Goal: Task Accomplishment & Management: Manage account settings

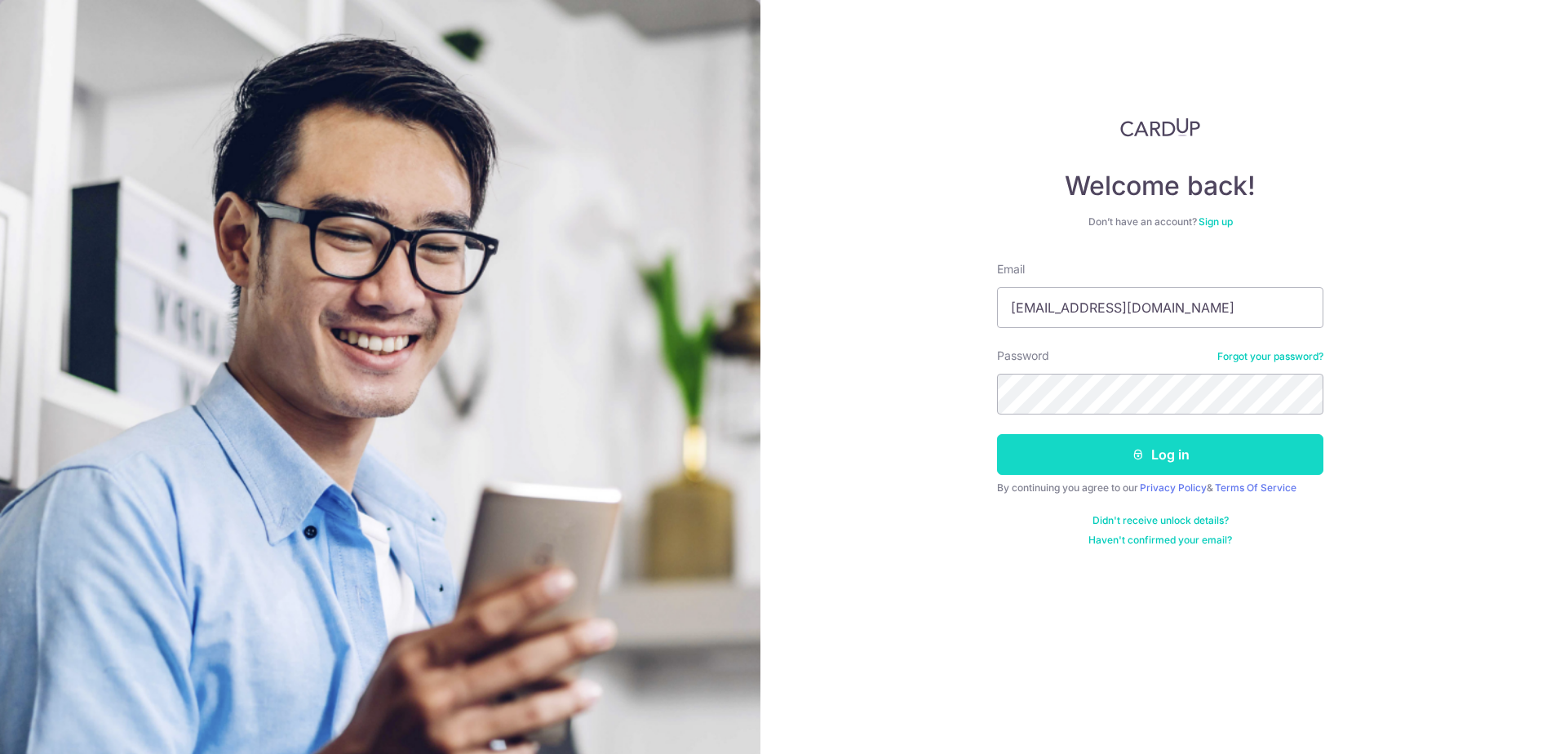
click at [1161, 453] on button "Log in" at bounding box center [1160, 454] width 326 height 41
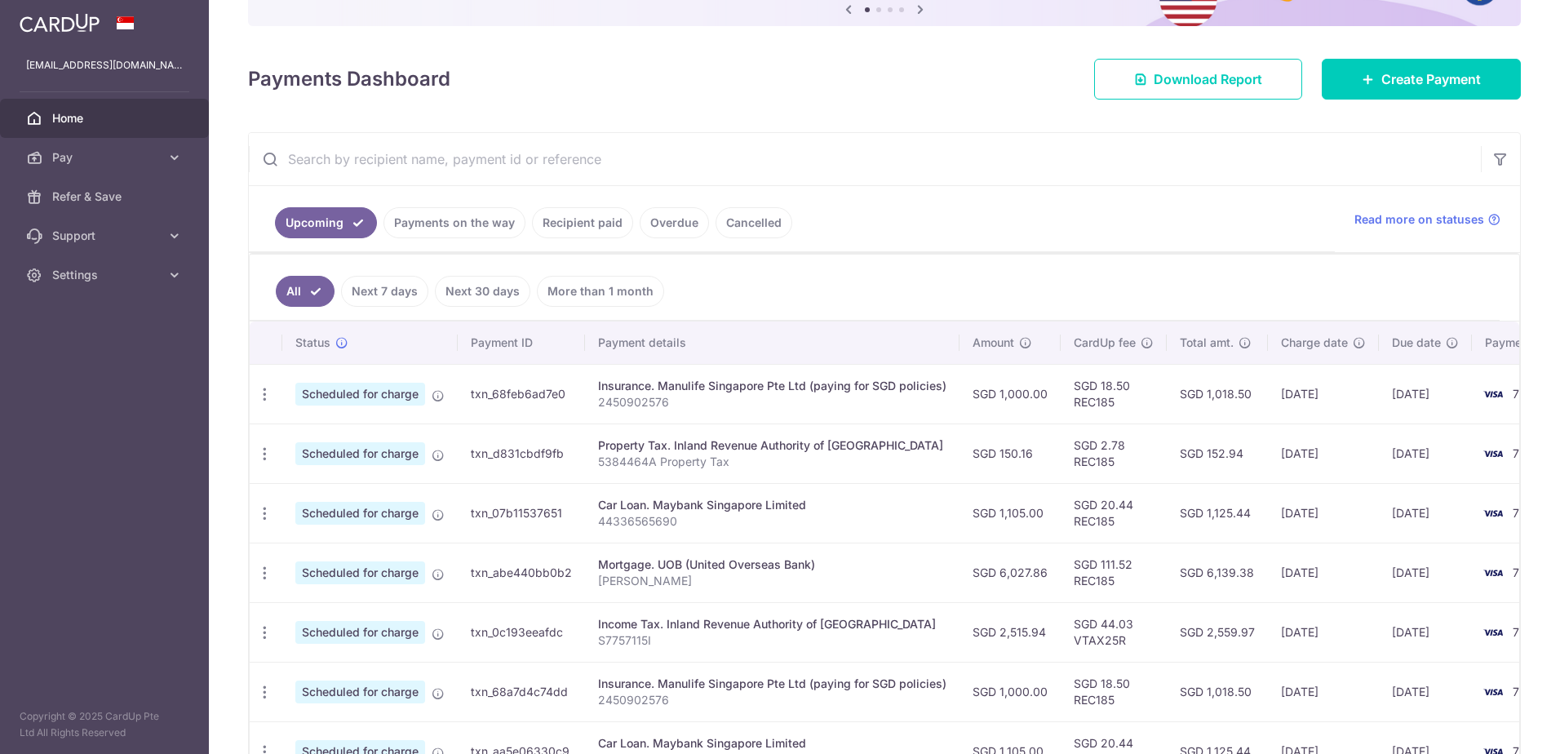
click at [480, 230] on link "Payments on the way" at bounding box center [455, 222] width 142 height 31
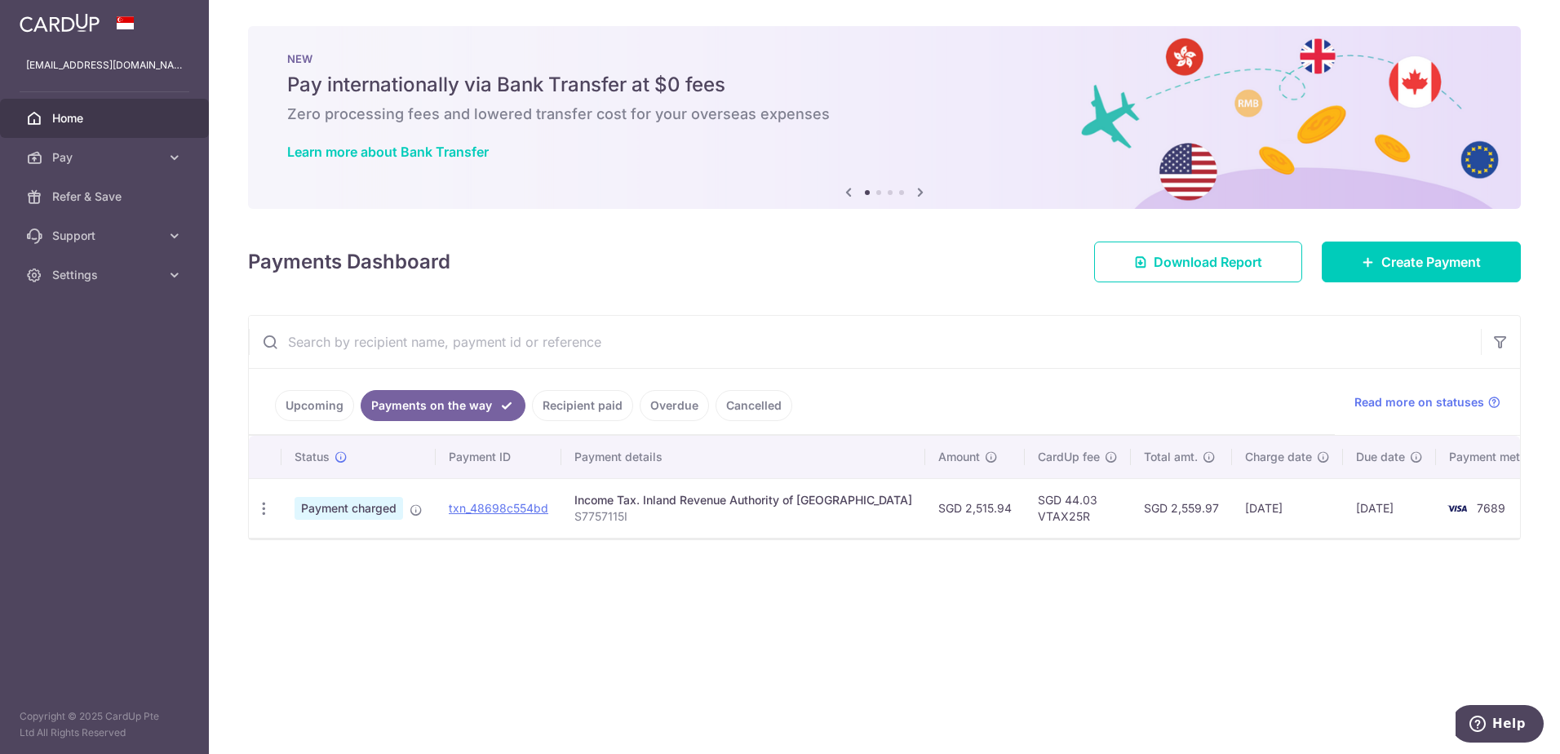
click at [316, 406] on link "Upcoming" at bounding box center [314, 405] width 79 height 31
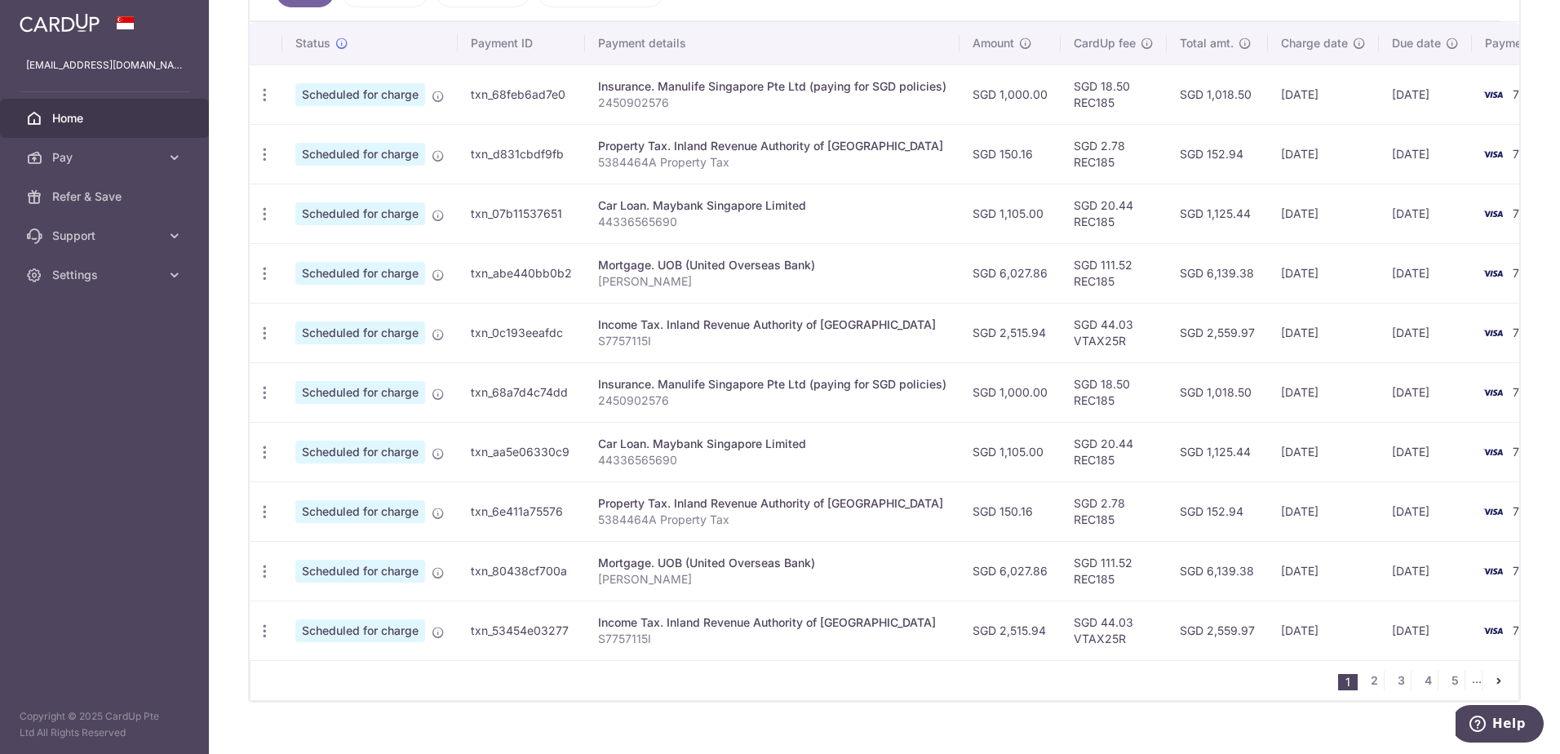
scroll to position [490, 0]
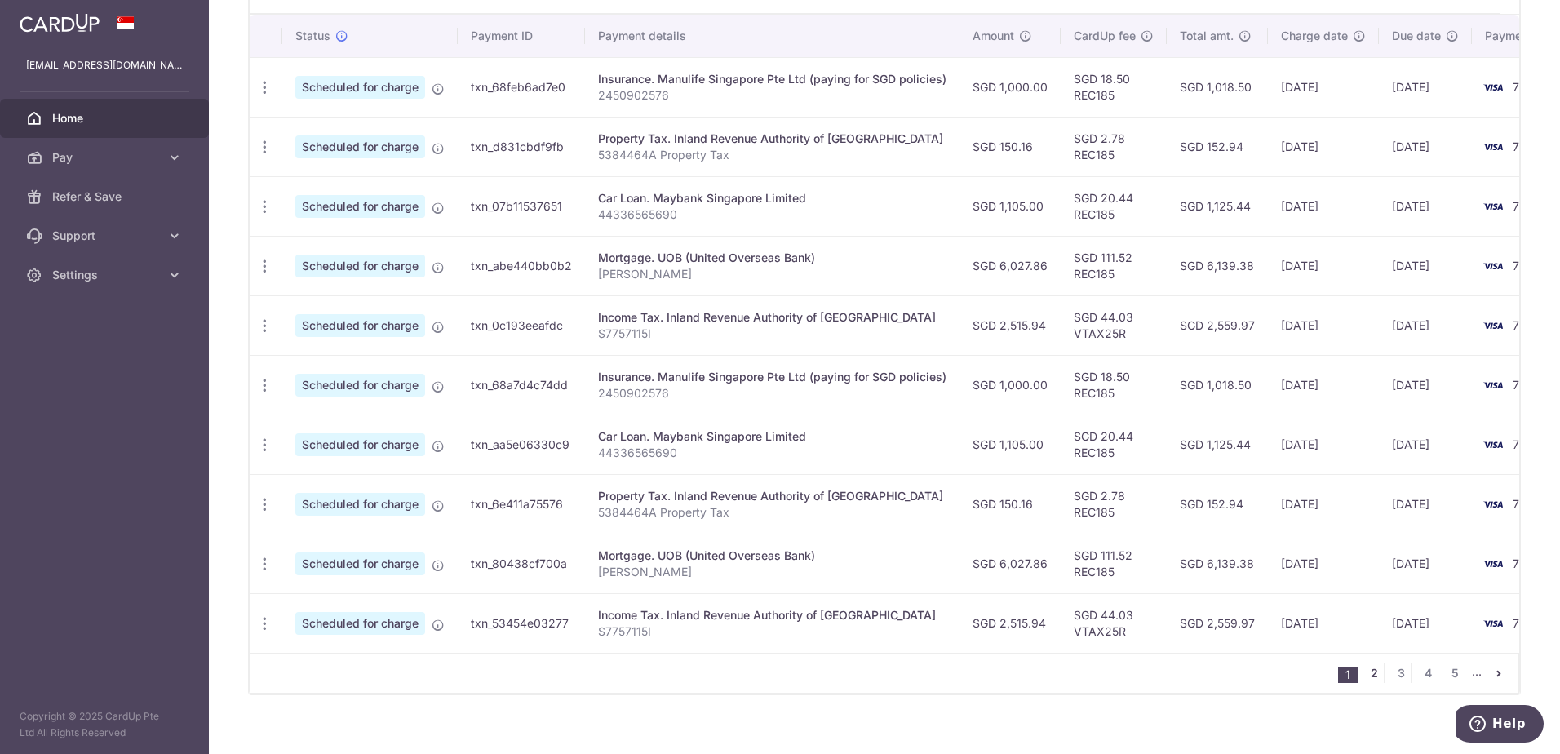
click at [1366, 677] on link "2" at bounding box center [1375, 674] width 20 height 20
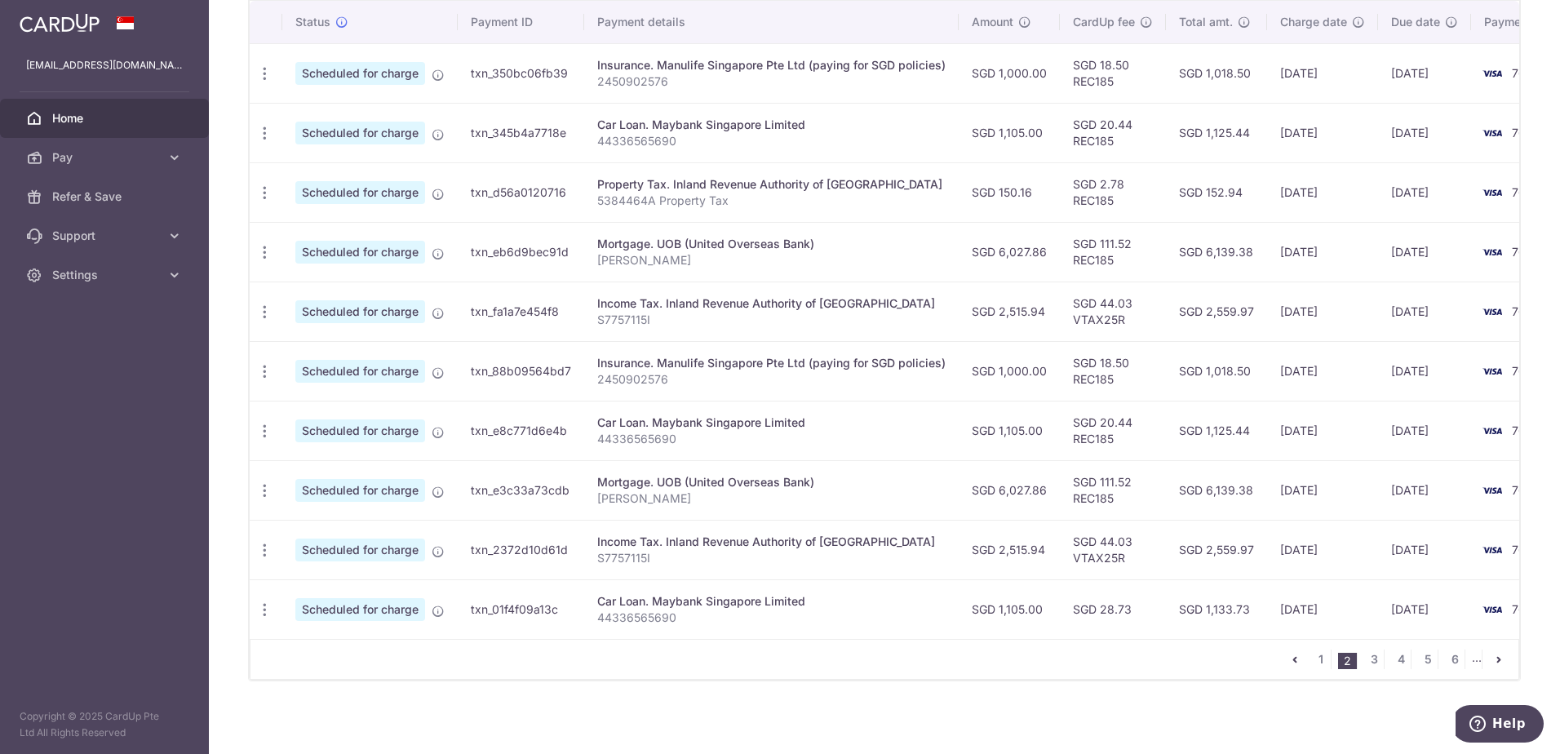
scroll to position [516, 0]
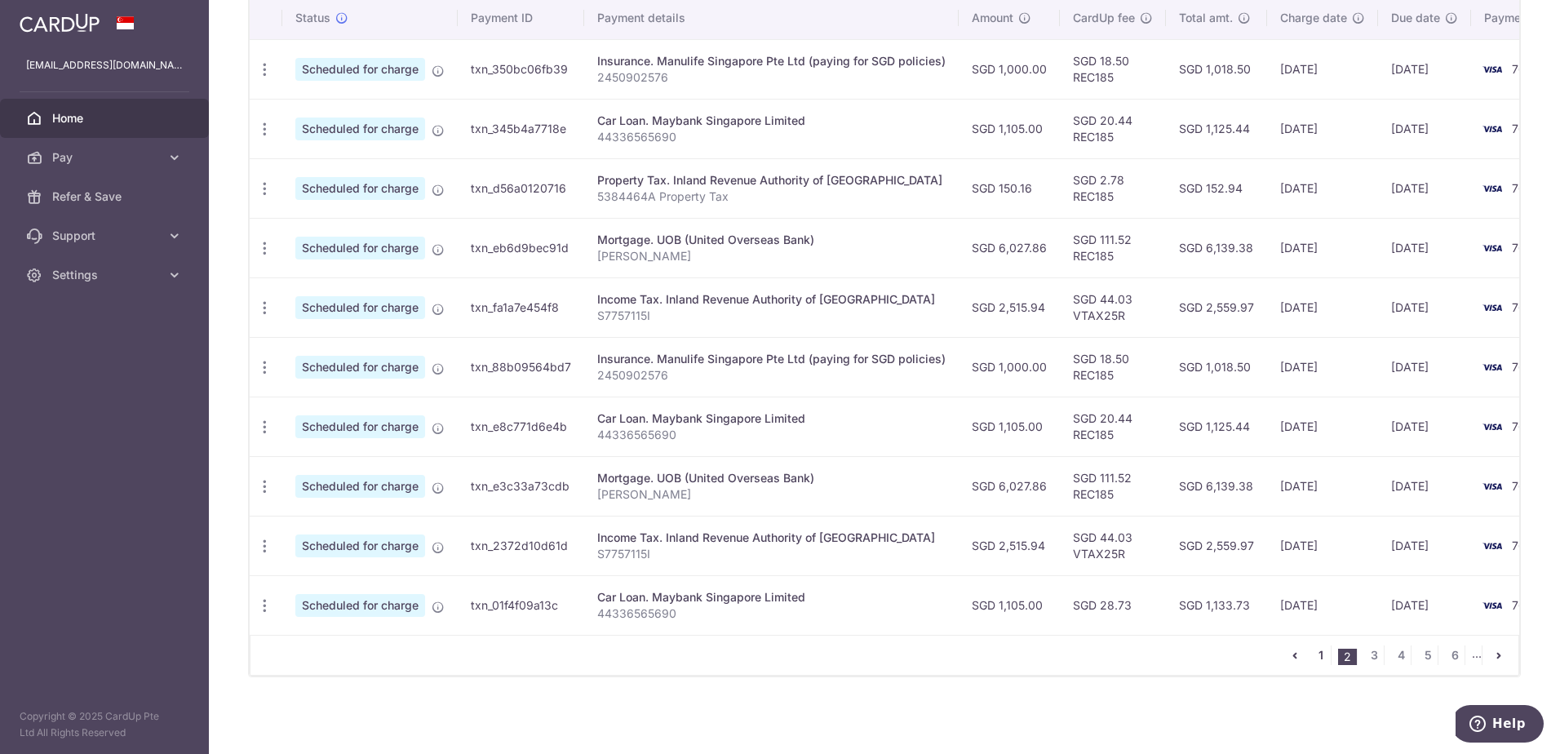
click at [1316, 655] on link "1" at bounding box center [1321, 656] width 20 height 20
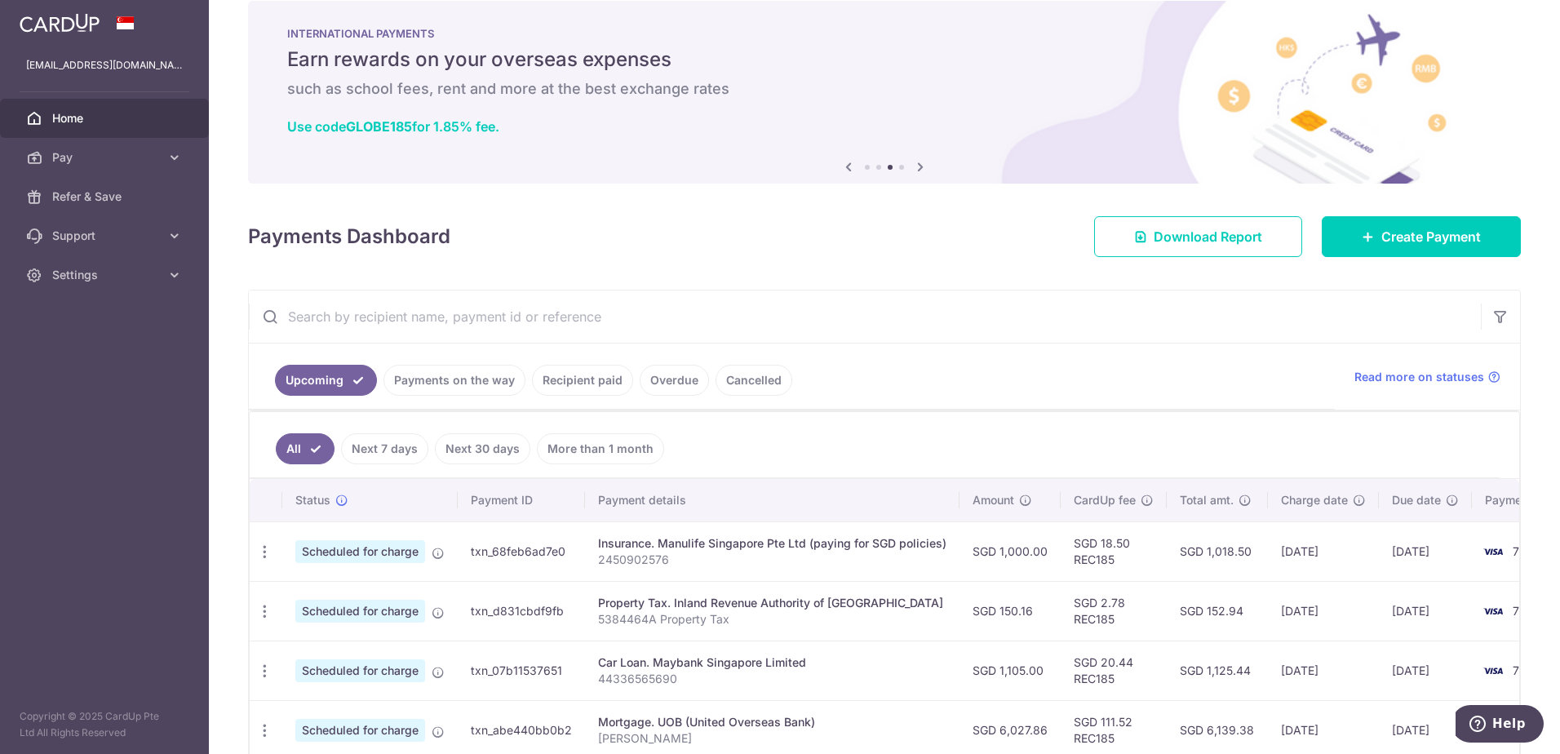
scroll to position [0, 0]
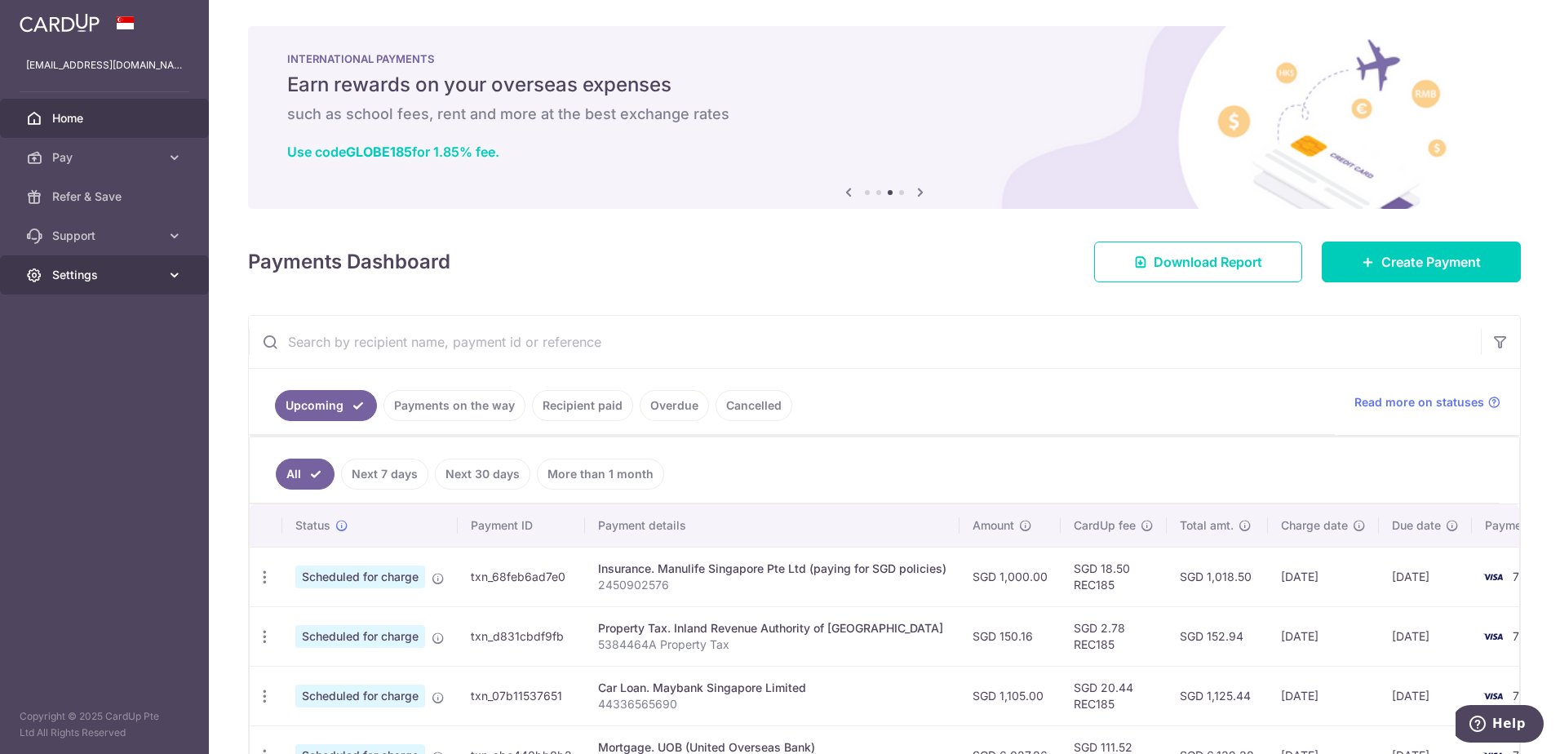
click at [87, 277] on span "Settings" at bounding box center [106, 275] width 108 height 16
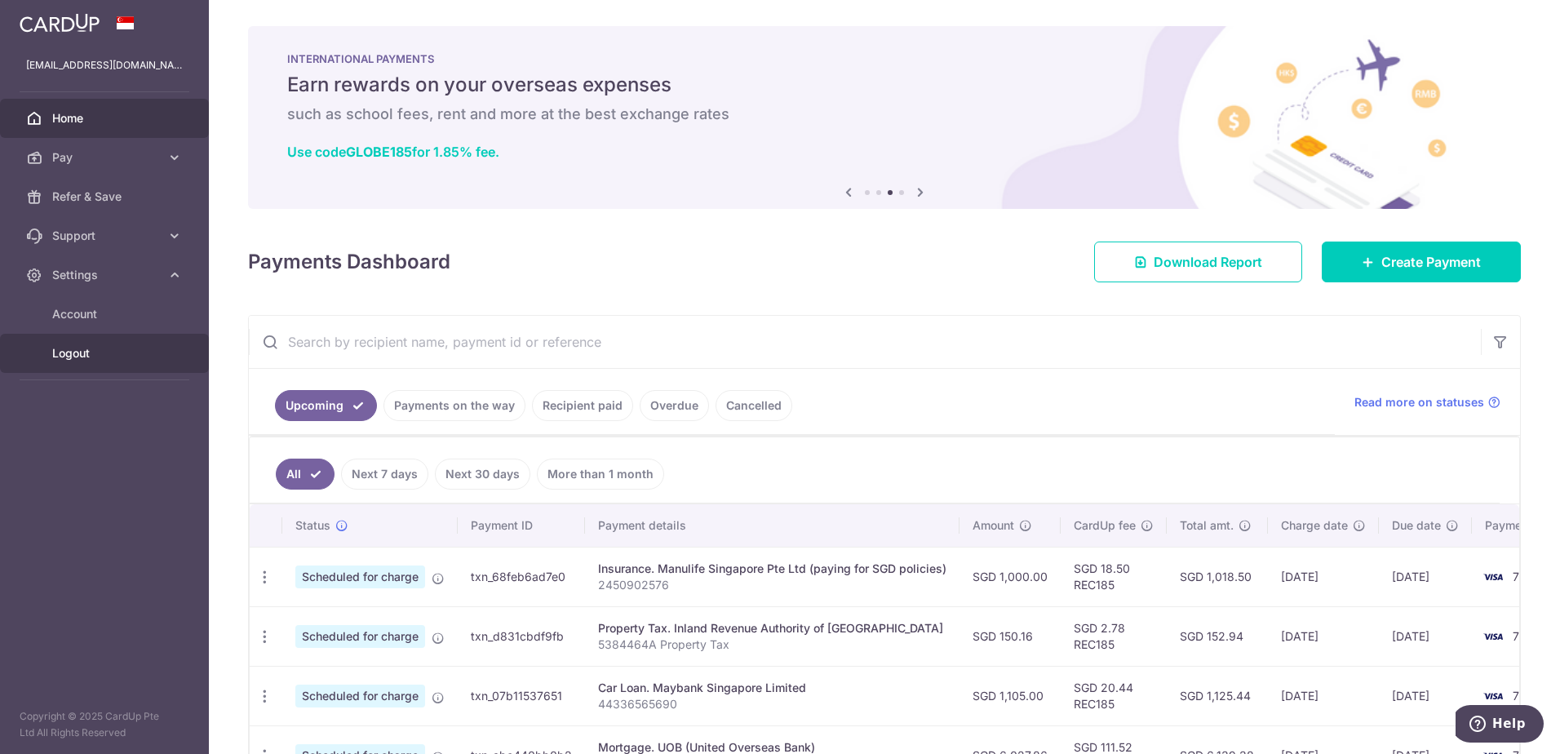
click at [75, 360] on span "Logout" at bounding box center [106, 353] width 108 height 16
